Goal: Task Accomplishment & Management: Use online tool/utility

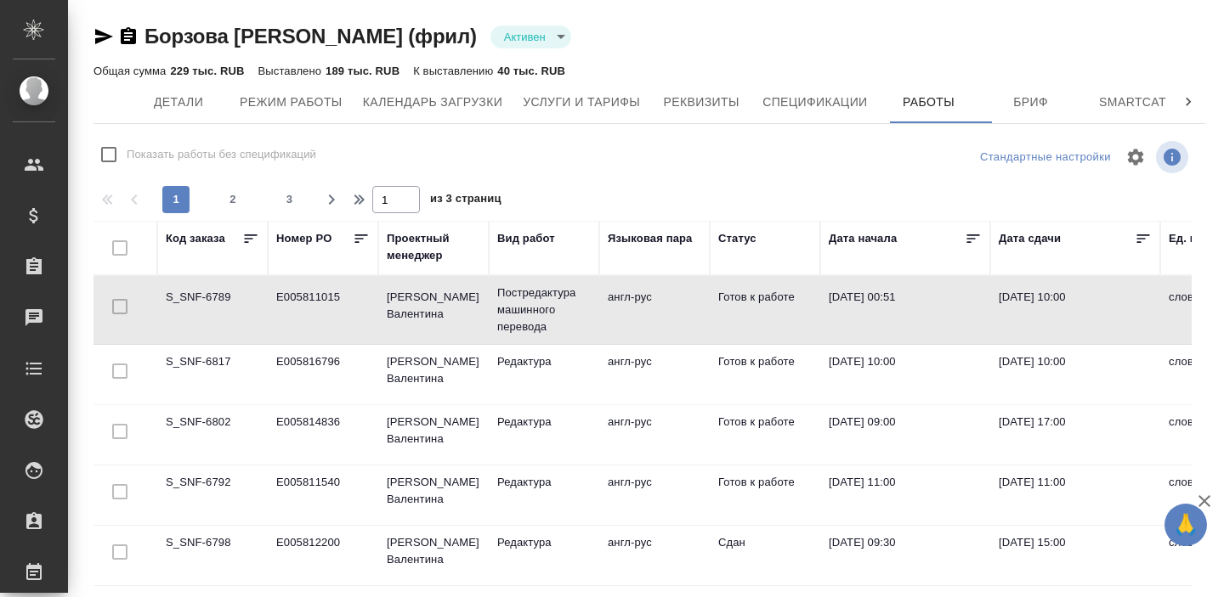
click at [972, 238] on icon at bounding box center [973, 239] width 13 height 8
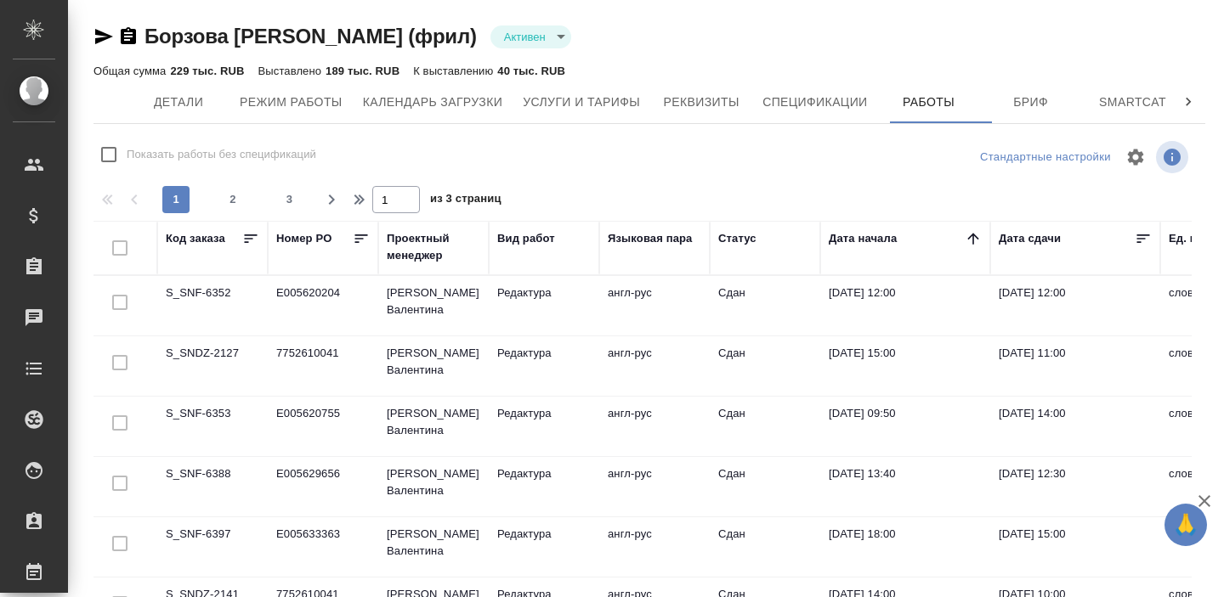
click at [972, 238] on icon at bounding box center [972, 238] width 17 height 17
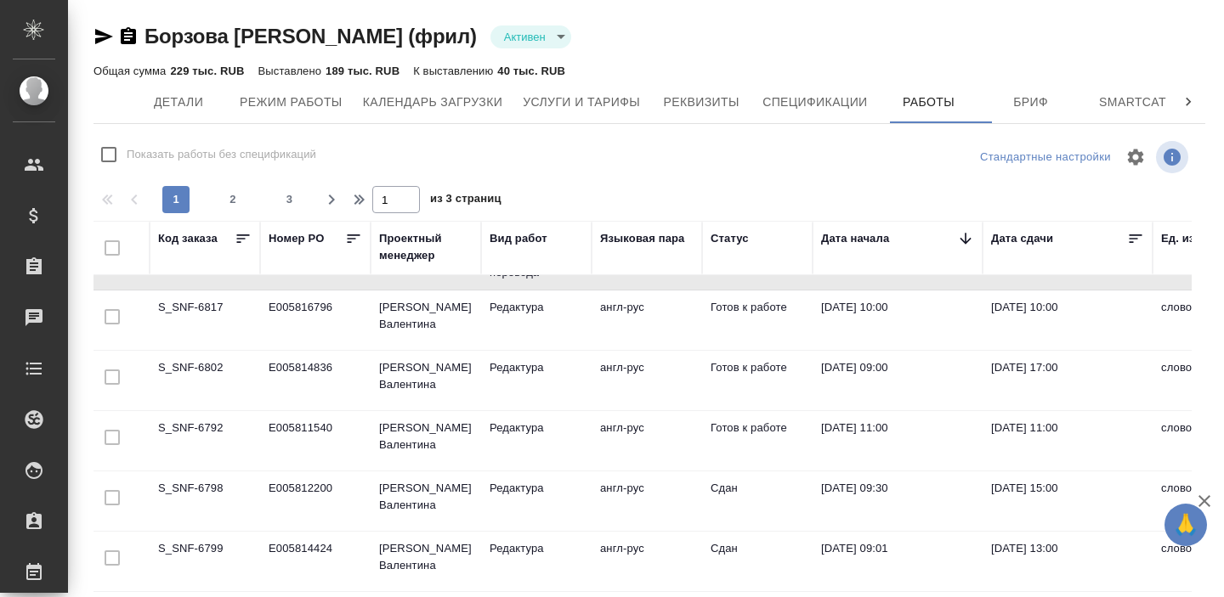
scroll to position [54, 8]
drag, startPoint x: 155, startPoint y: 365, endPoint x: 166, endPoint y: 371, distance: 12.5
click at [166, 371] on td "S_SNF-6802" at bounding box center [204, 380] width 110 height 59
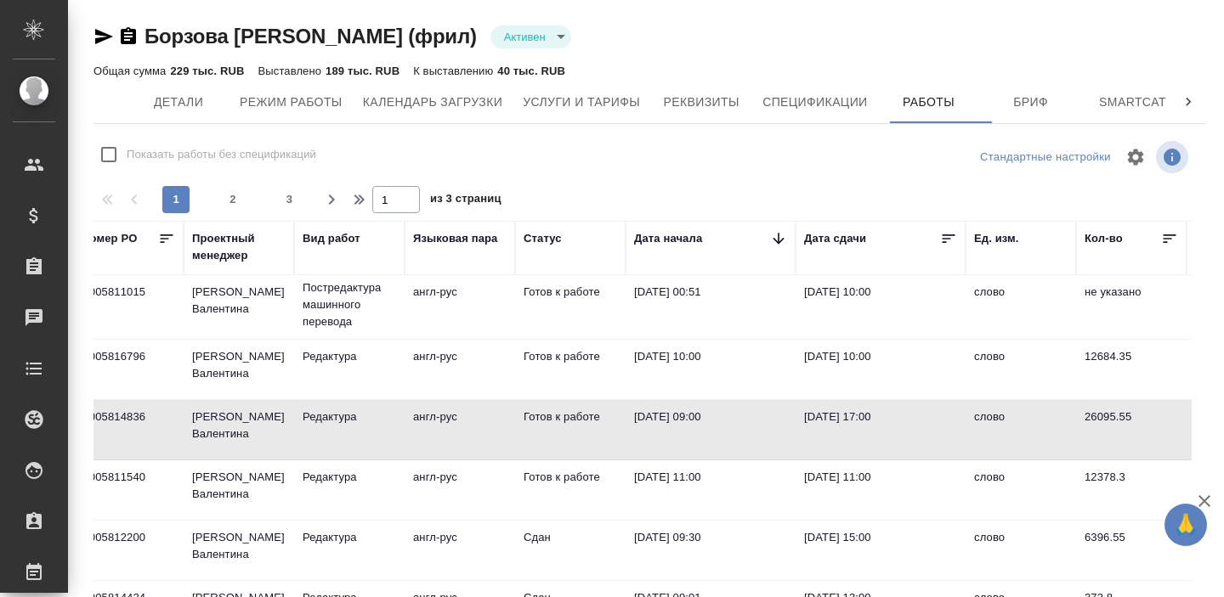
scroll to position [4, 195]
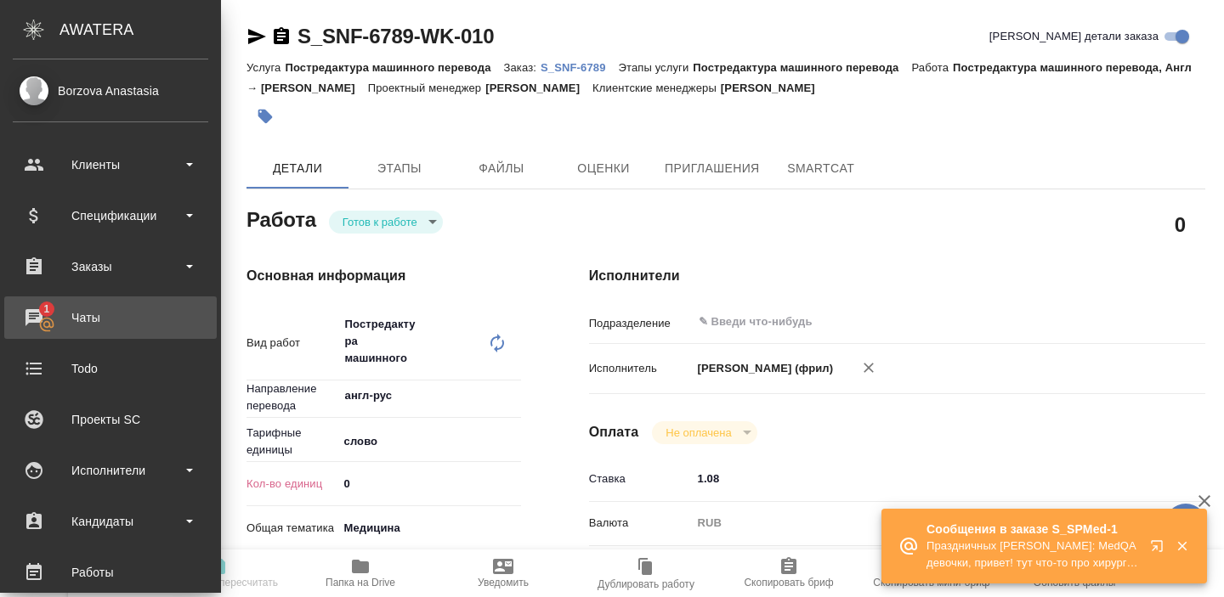
click at [83, 317] on div "Чаты" at bounding box center [110, 317] width 195 height 25
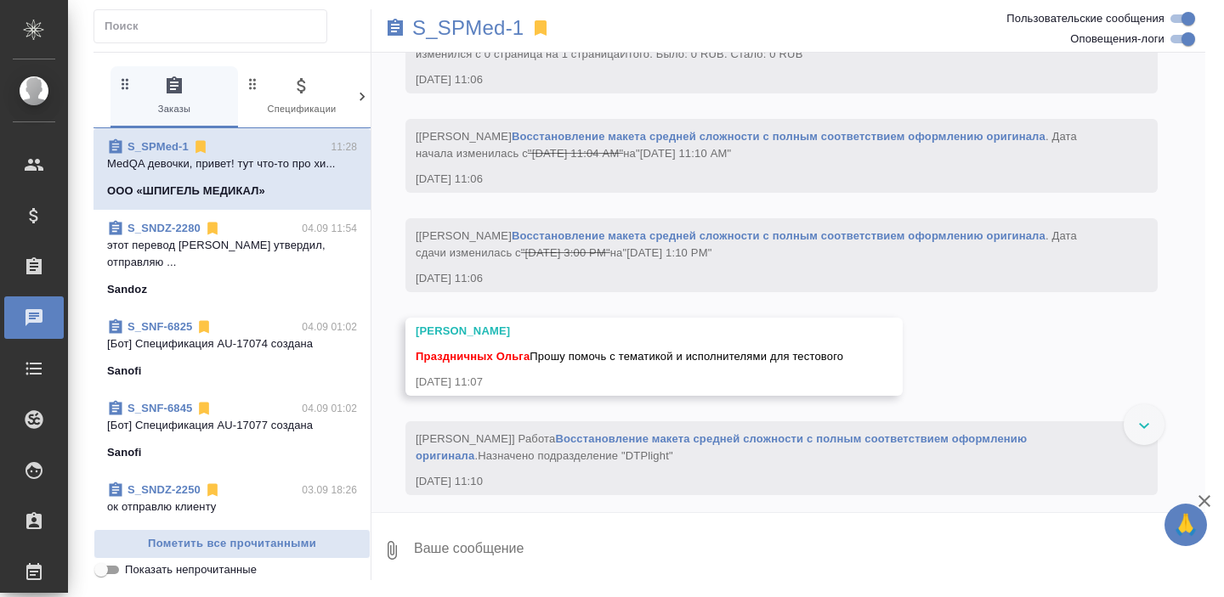
scroll to position [1852, 0]
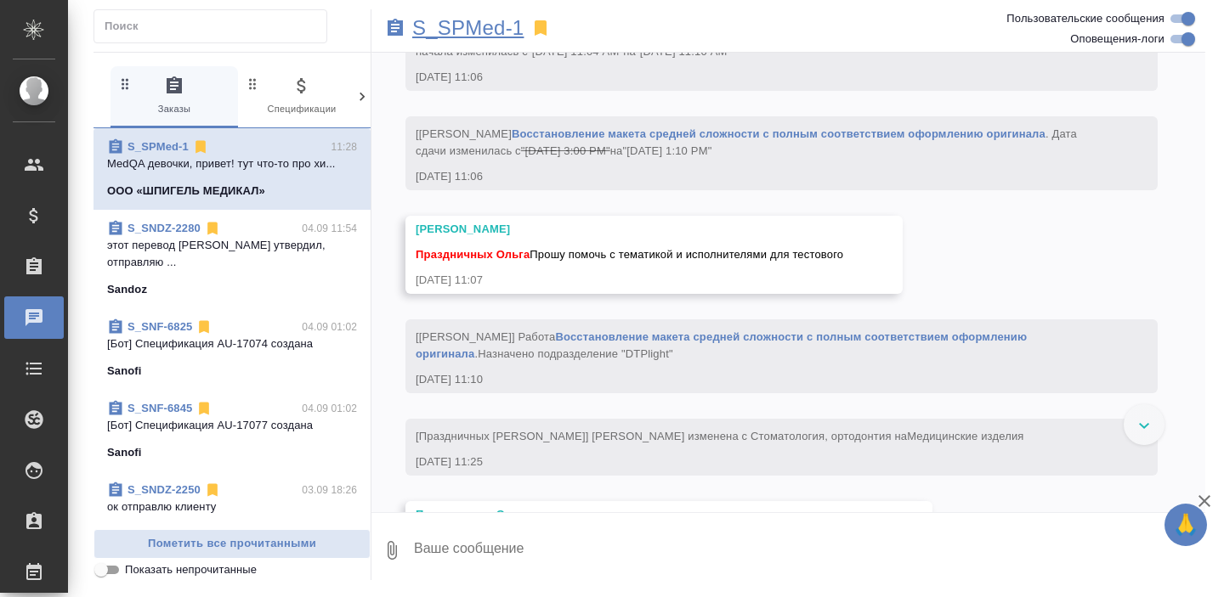
click at [452, 20] on p "S_SPMed-1" at bounding box center [467, 28] width 111 height 17
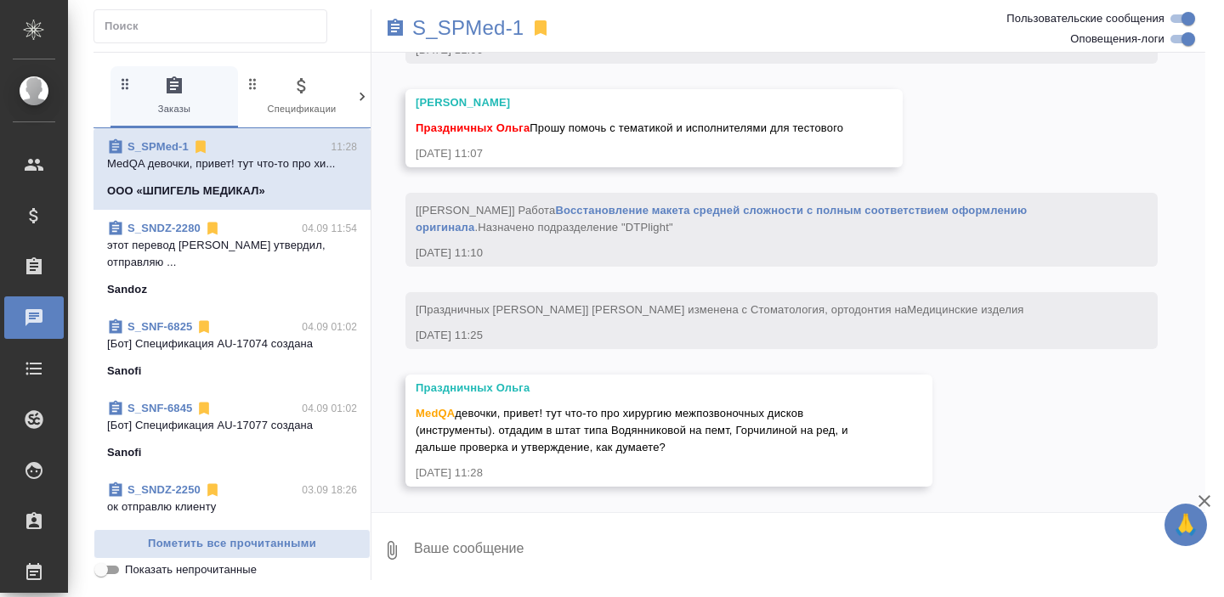
click at [470, 547] on textarea at bounding box center [808, 551] width 793 height 58
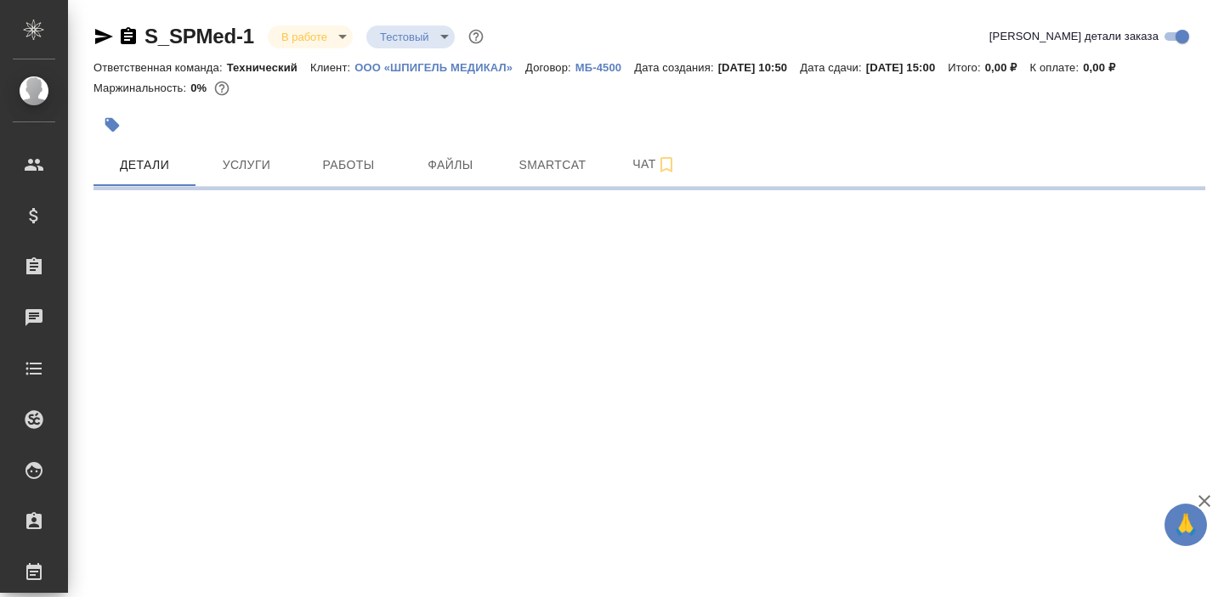
select select "RU"
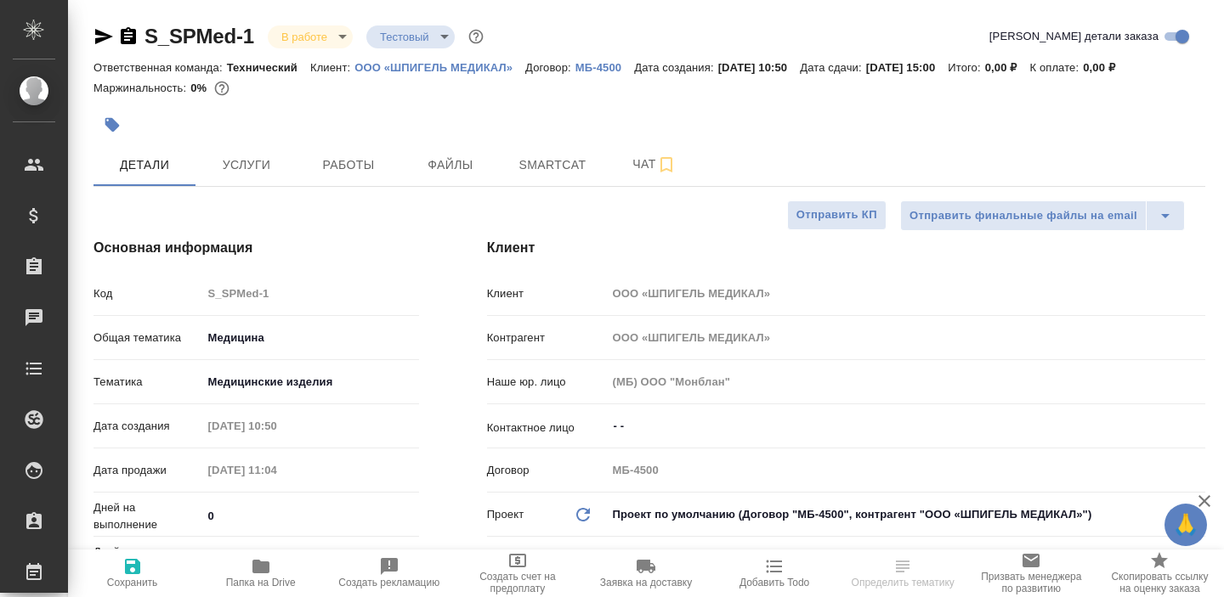
type textarea "x"
type input "Сергеева Анастасия"
type textarea "x"
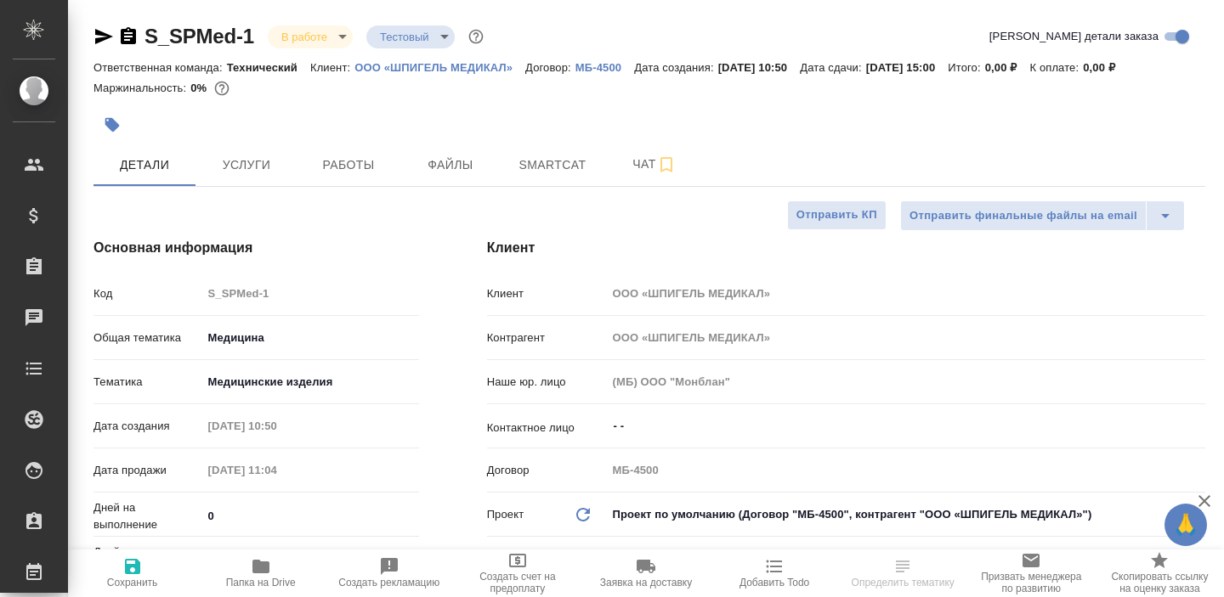
type textarea "x"
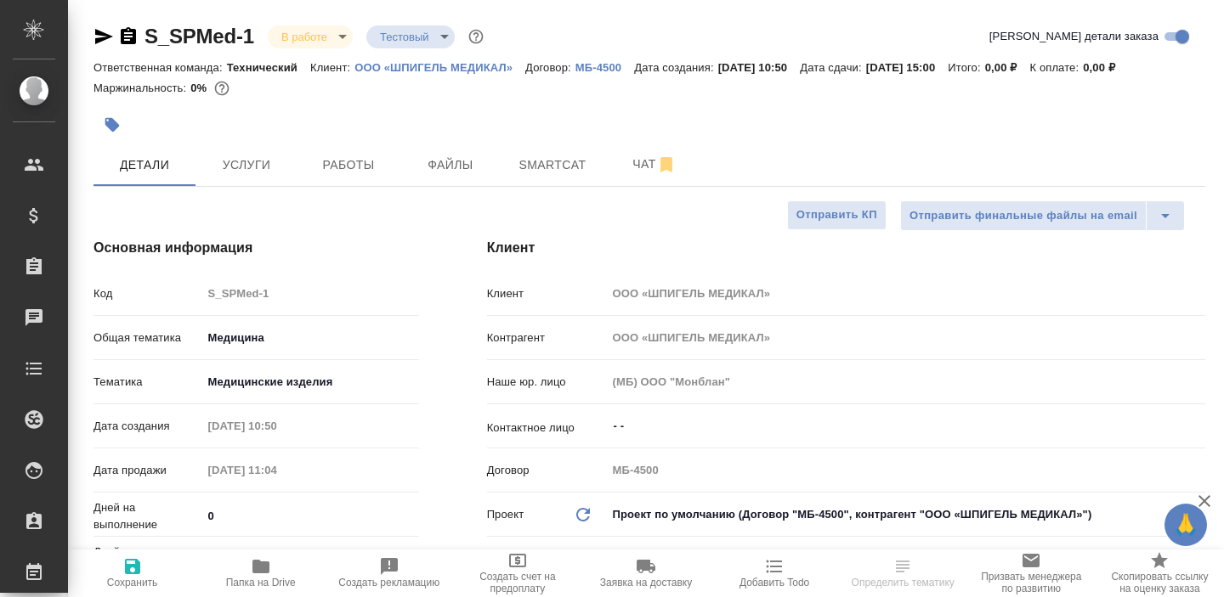
click at [275, 574] on span "Папка на Drive" at bounding box center [260, 573] width 108 height 32
type textarea "x"
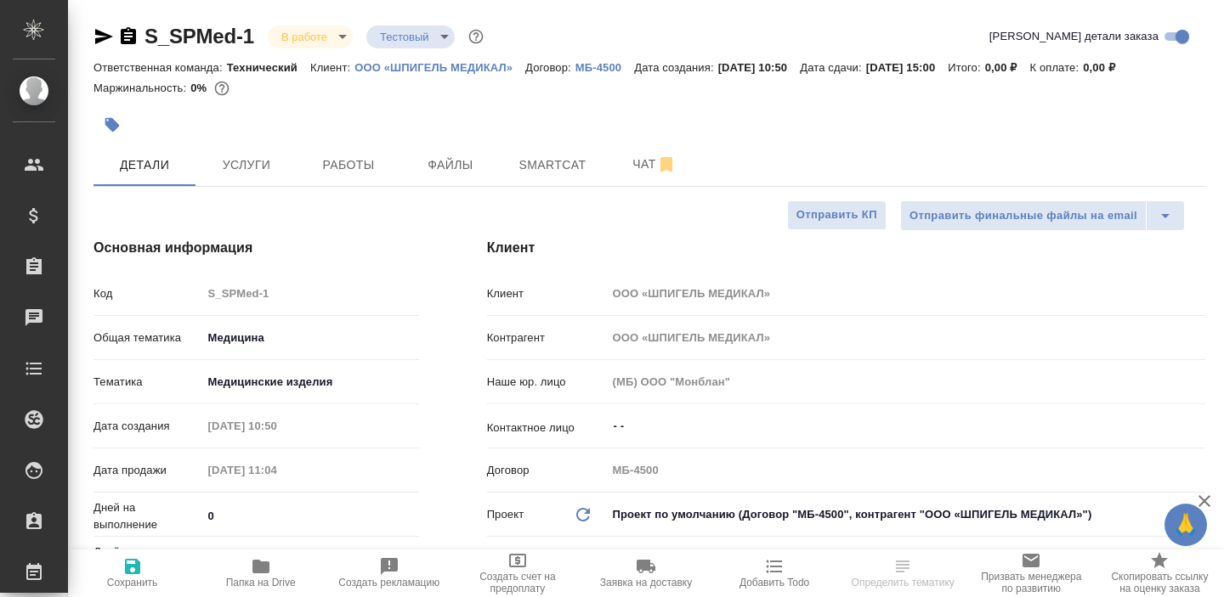
type textarea "x"
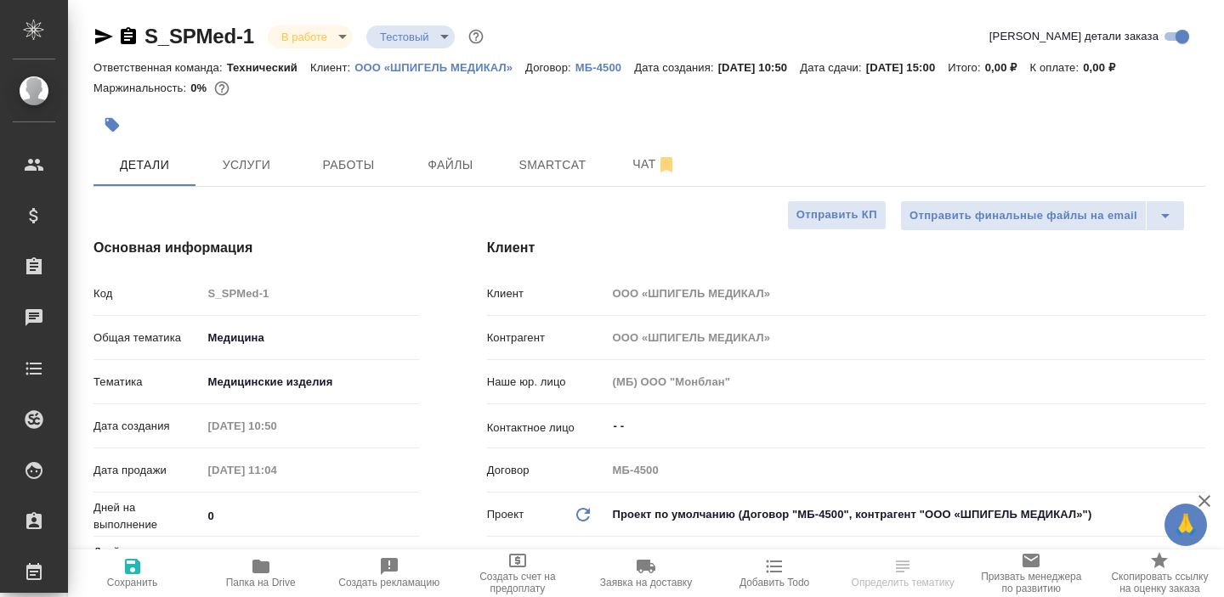
select select "RU"
type textarea "x"
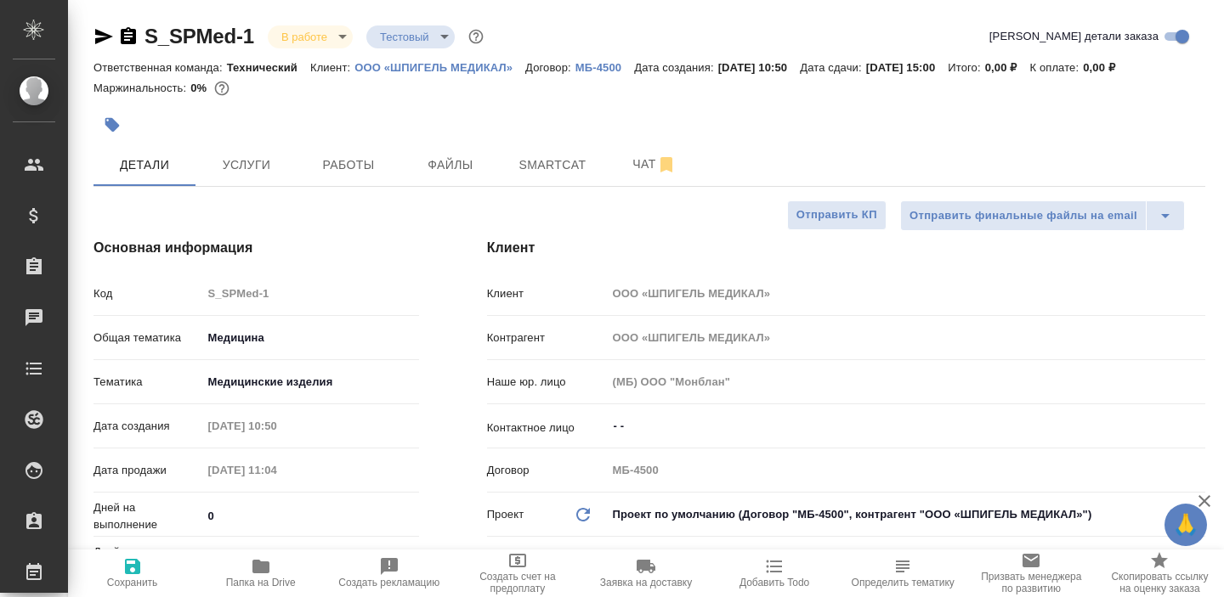
type textarea "x"
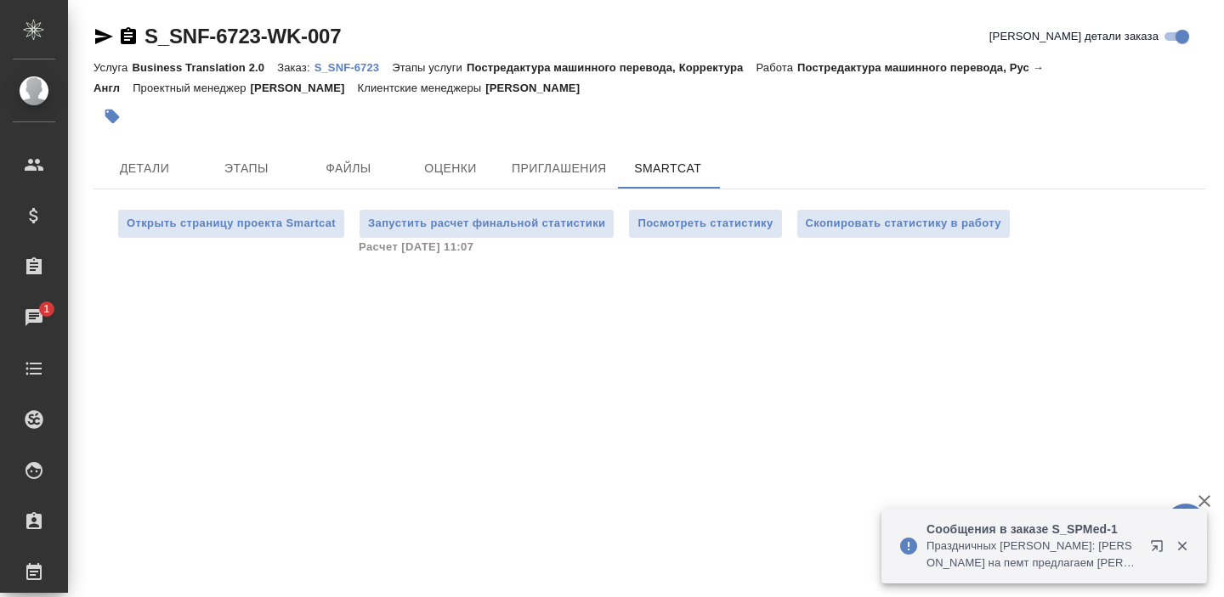
click at [335, 65] on p "S_SNF-6723" at bounding box center [353, 67] width 78 height 13
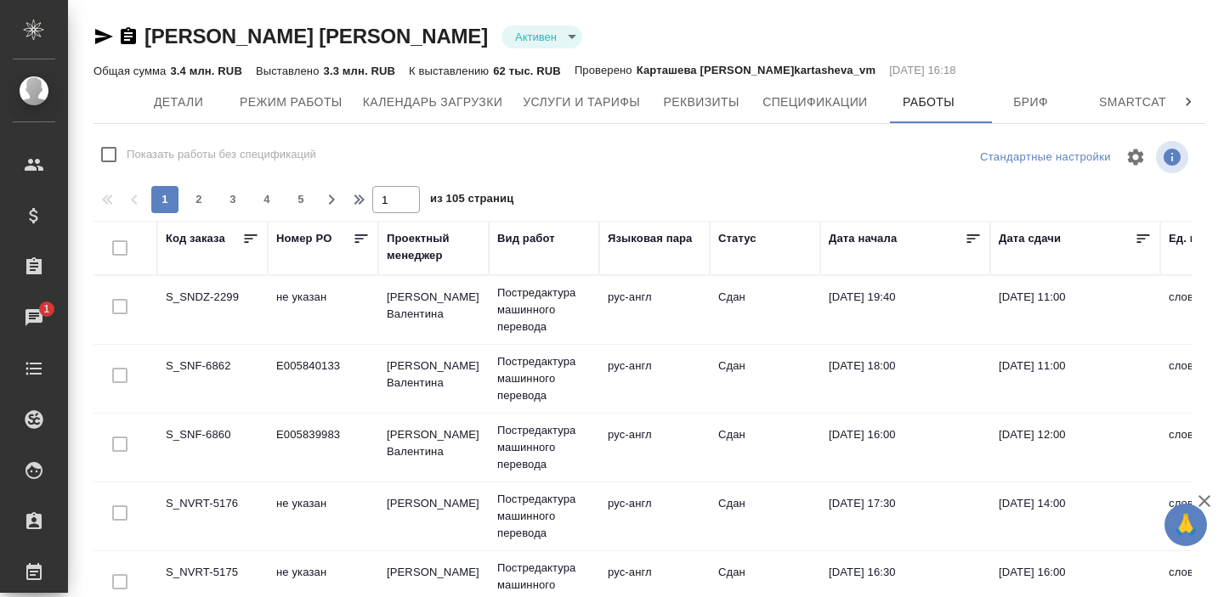
scroll to position [1300, 170]
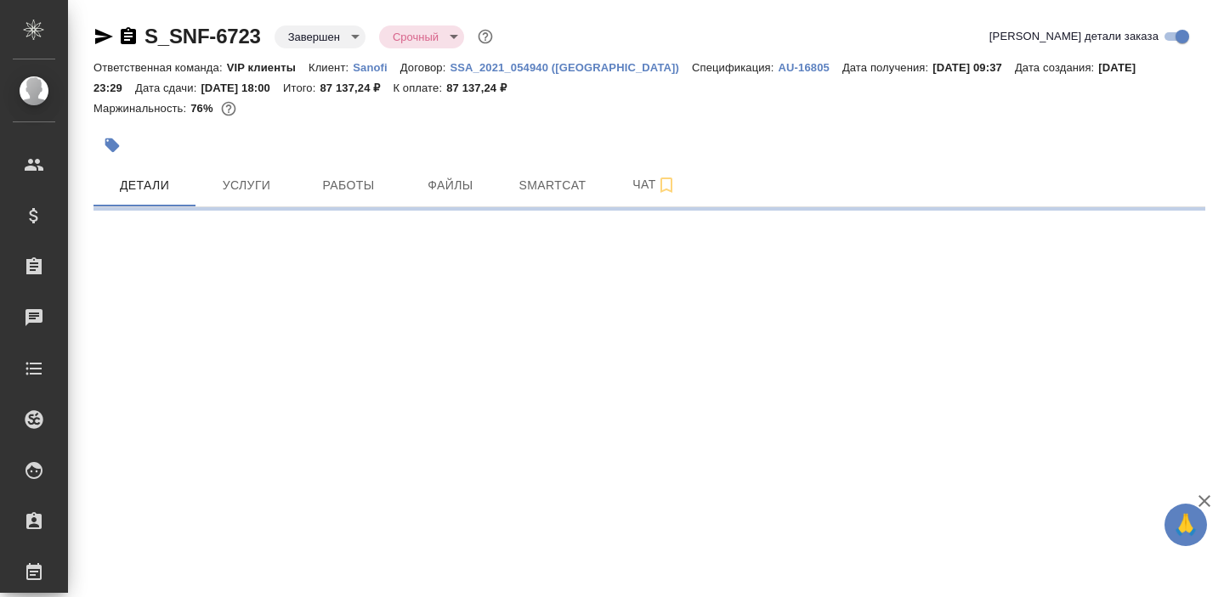
select select "RU"
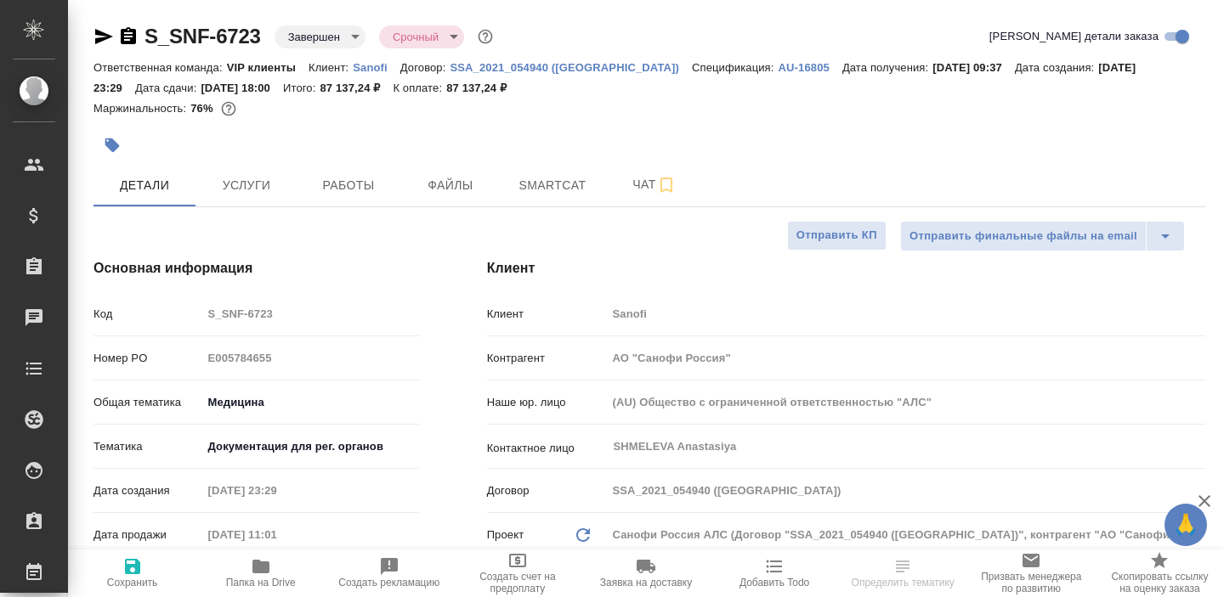
type textarea "x"
click at [127, 37] on icon "button" at bounding box center [128, 35] width 15 height 17
type textarea "x"
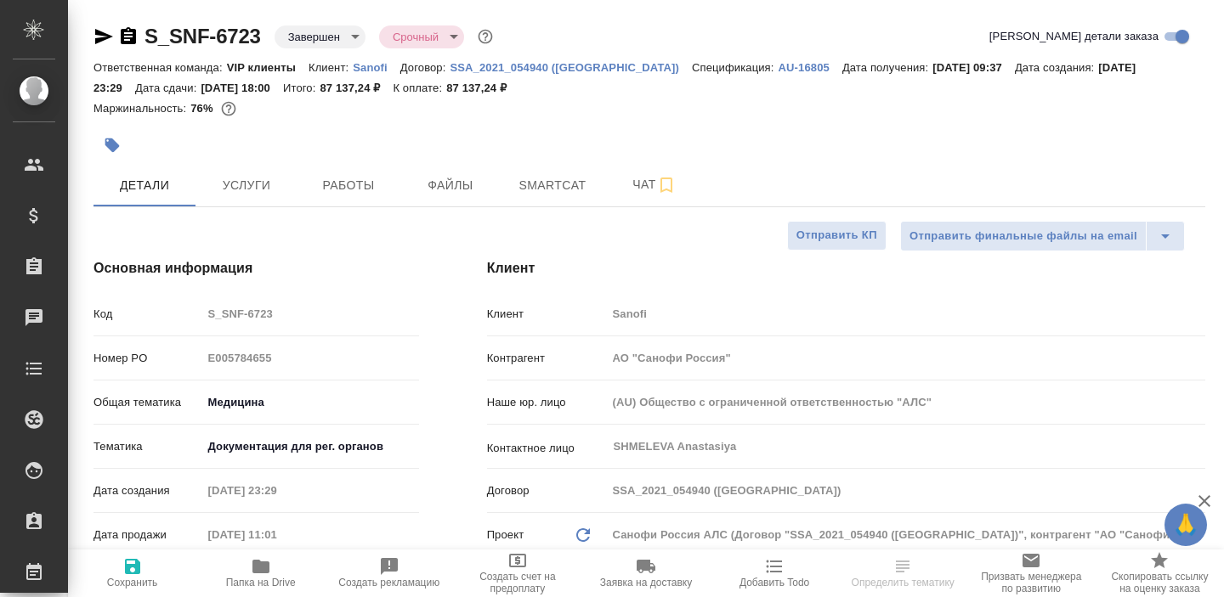
type textarea "x"
select select "RU"
type textarea "x"
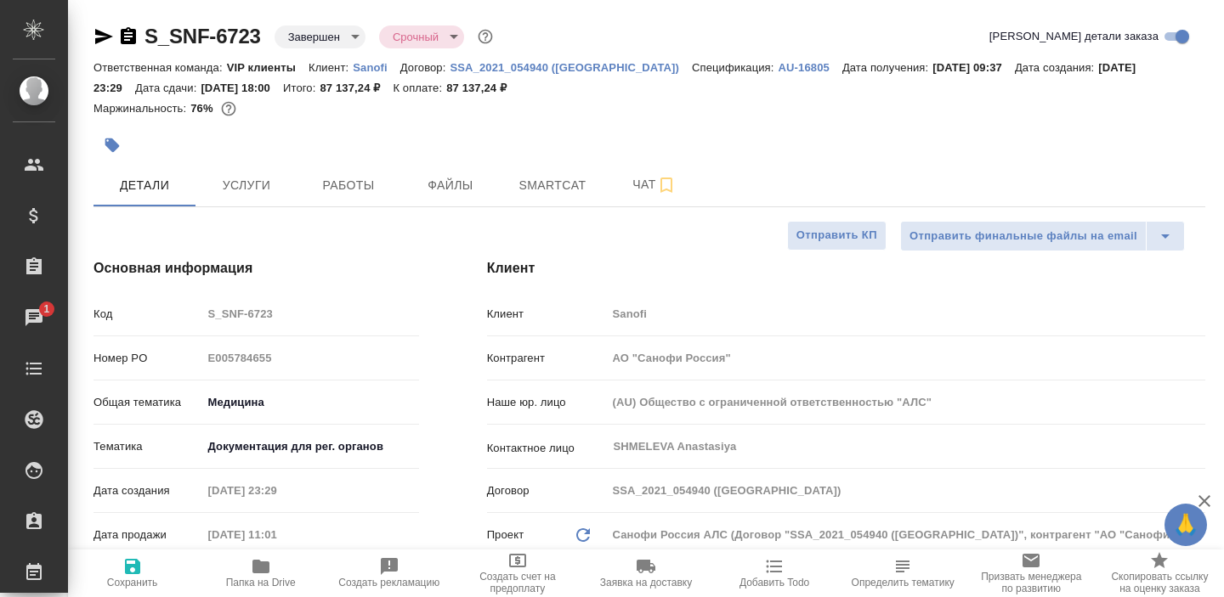
type textarea "x"
